Goal: Find specific page/section: Find specific page/section

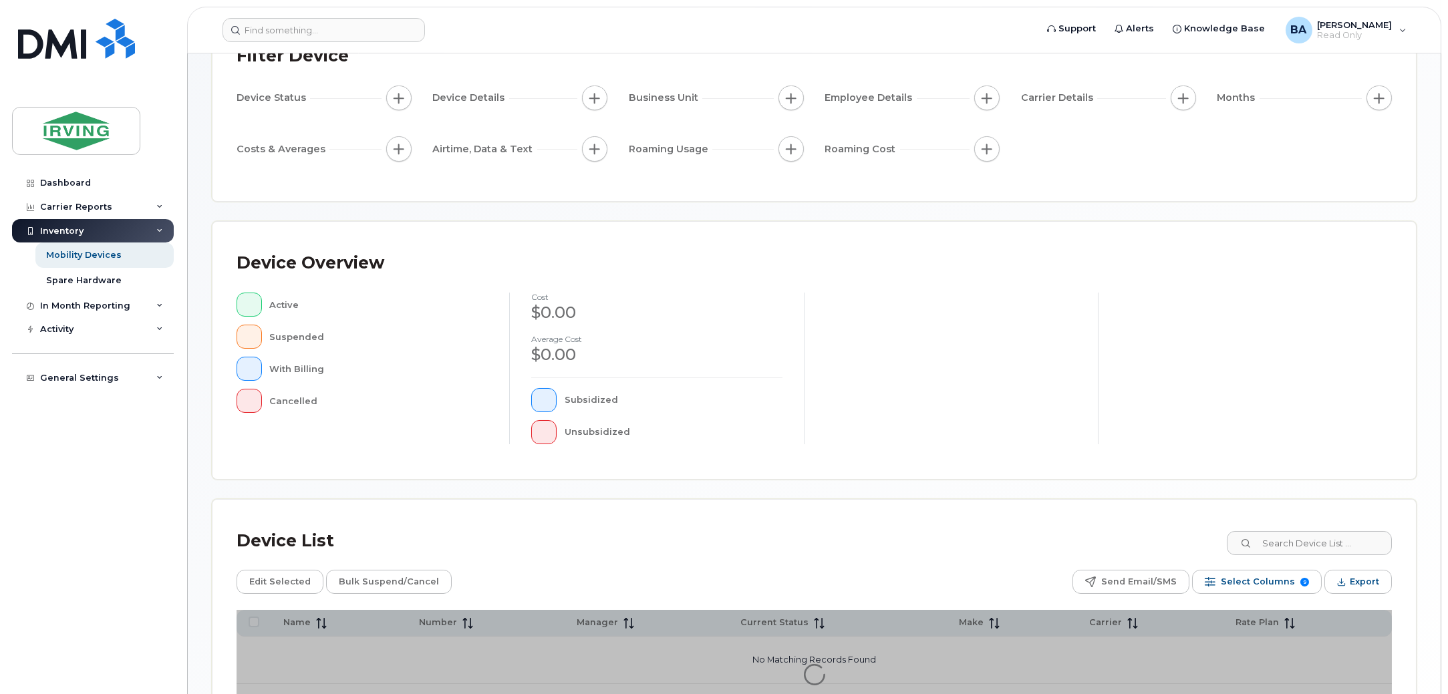
scroll to position [224, 0]
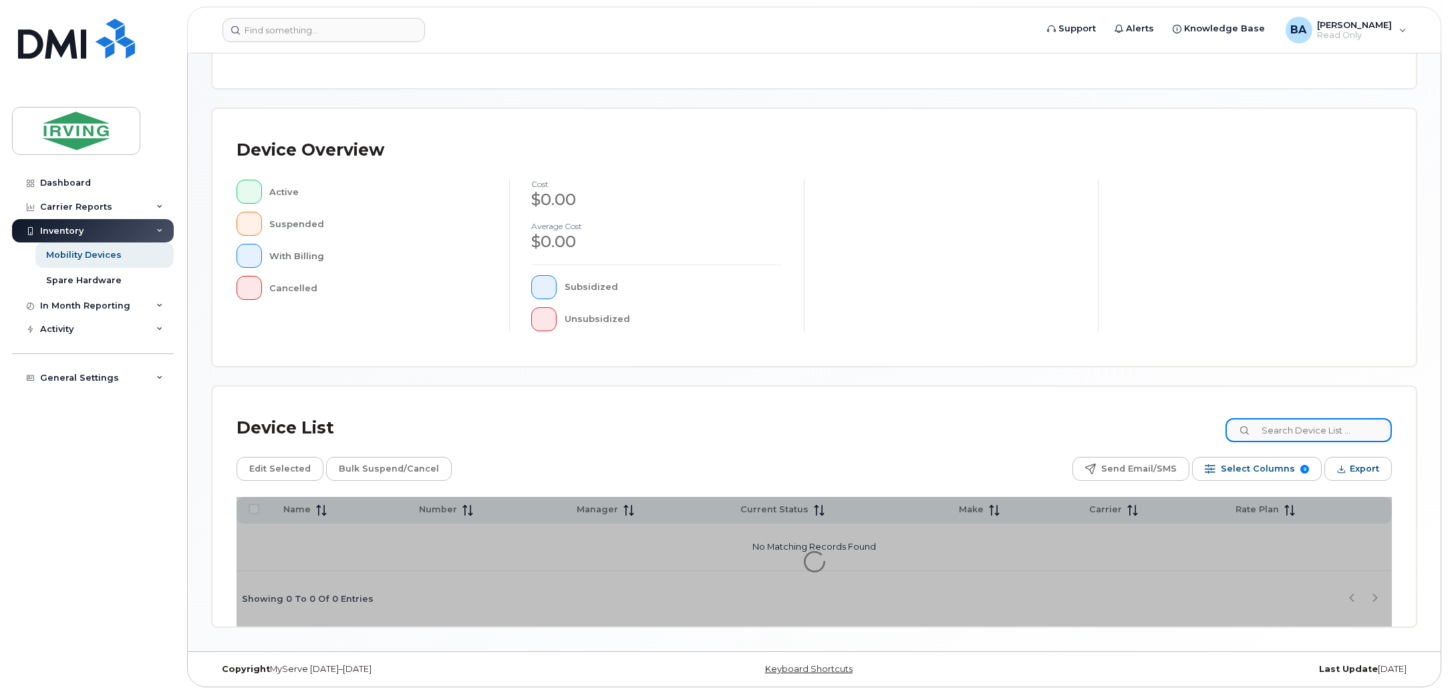
click at [1302, 422] on input at bounding box center [1308, 430] width 166 height 24
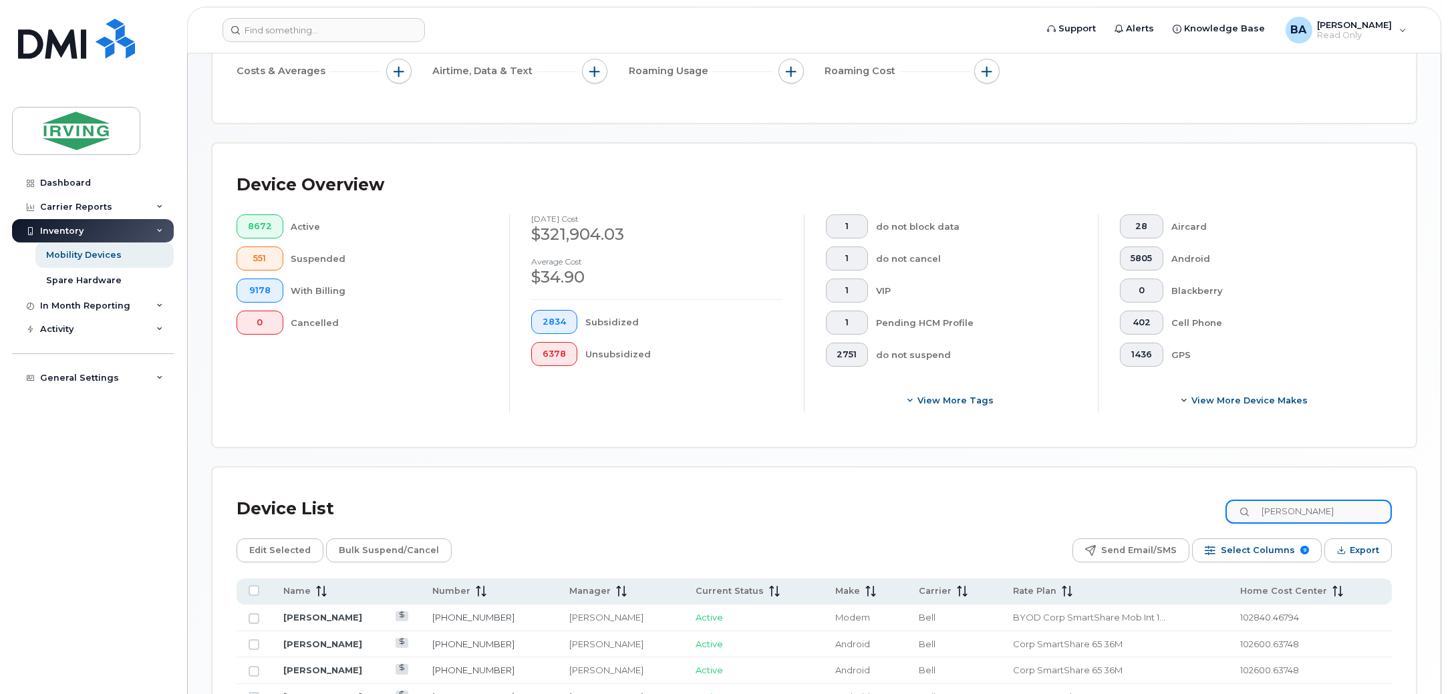
type input "gowan"
click at [313, 611] on td "[PERSON_NAME]" at bounding box center [345, 618] width 149 height 27
click at [313, 613] on link "[PERSON_NAME]" at bounding box center [322, 617] width 79 height 11
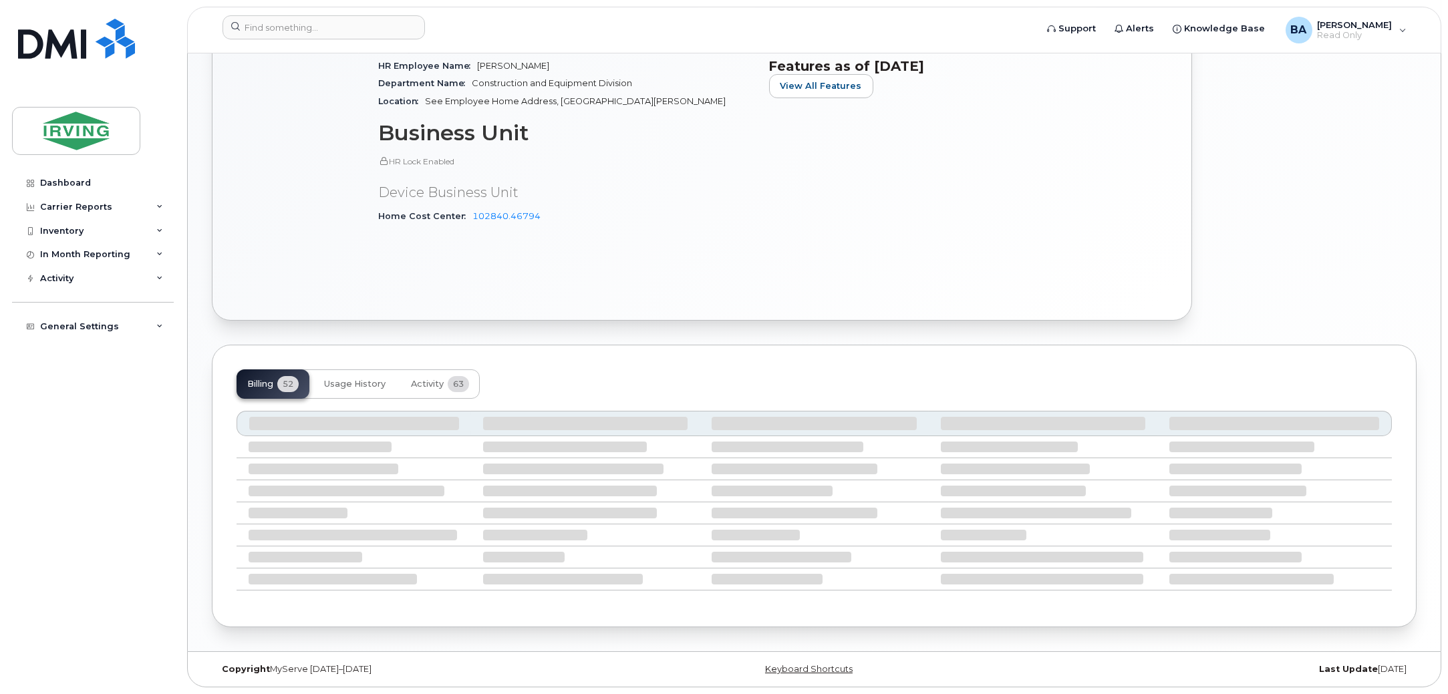
scroll to position [719, 0]
